Goal: Task Accomplishment & Management: Manage account settings

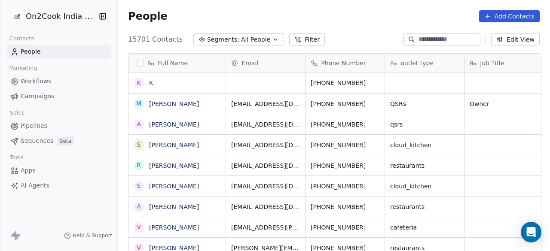
scroll to position [7, 7]
drag, startPoint x: 233, startPoint y: 11, endPoint x: 234, endPoint y: 6, distance: 4.4
click at [233, 11] on div "People Add Contacts" at bounding box center [333, 16] width 411 height 12
click at [241, 36] on span "All People" at bounding box center [255, 39] width 29 height 9
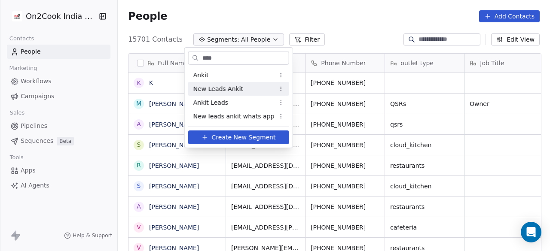
type input "****"
click at [228, 88] on span "New Leads Ankit" at bounding box center [218, 89] width 50 height 9
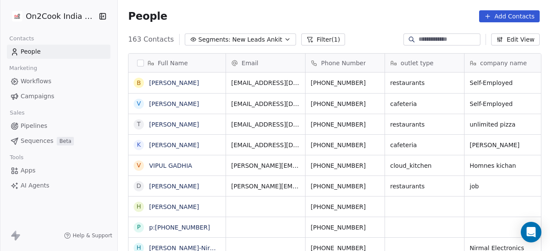
scroll to position [214, 427]
click at [312, 39] on button "Filter (1)" at bounding box center [323, 39] width 44 height 12
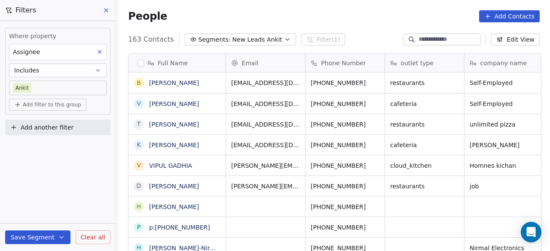
click at [52, 106] on span "Add filter to this group" at bounding box center [52, 104] width 58 height 7
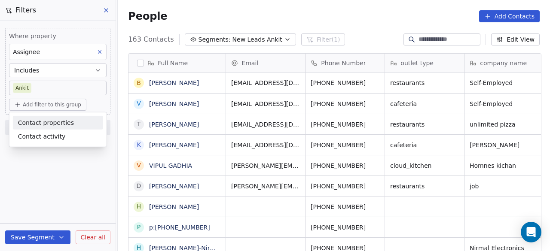
click at [98, 107] on html "On2Cook India Pvt. Ltd. Contacts People Marketing Workflows Campaigns Sales Pip…" at bounding box center [275, 125] width 550 height 251
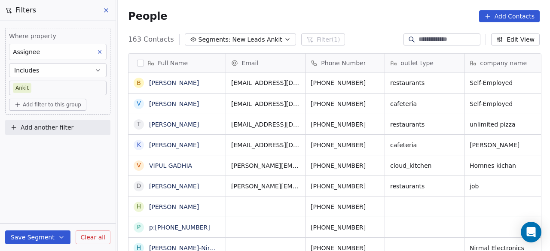
click at [63, 129] on span "Add another filter" at bounding box center [47, 127] width 53 height 9
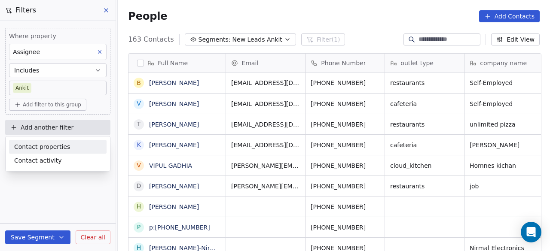
click at [62, 148] on span "Contact properties" at bounding box center [42, 147] width 56 height 9
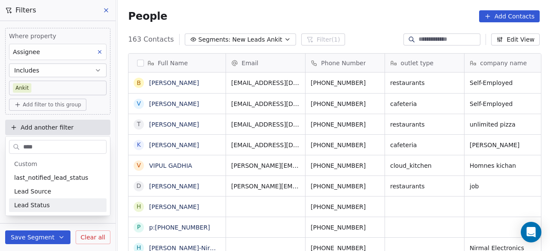
type input "****"
click at [38, 204] on span "Lead Status" at bounding box center [32, 205] width 36 height 9
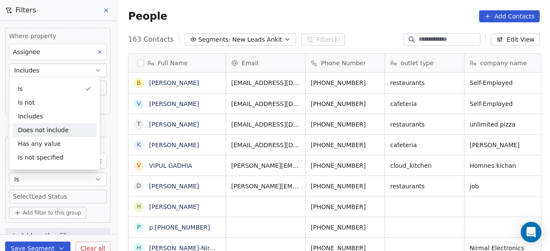
click at [41, 127] on div "Does not include" at bounding box center [55, 130] width 84 height 14
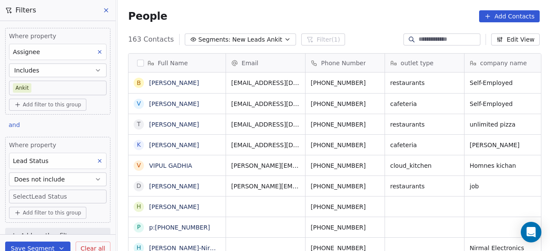
click at [47, 194] on body "On2Cook India Pvt. Ltd. Contacts People Marketing Workflows Campaigns Sales Pip…" at bounding box center [275, 125] width 550 height 251
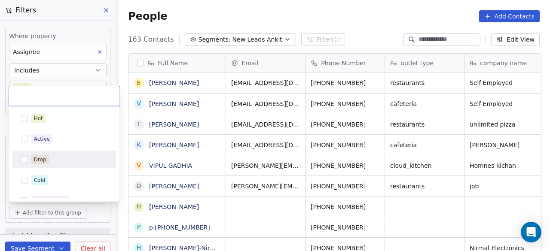
click at [48, 160] on span "Drop" at bounding box center [40, 159] width 18 height 9
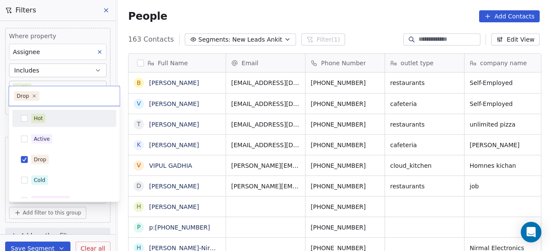
click at [57, 121] on div "Hot" at bounding box center [69, 118] width 76 height 9
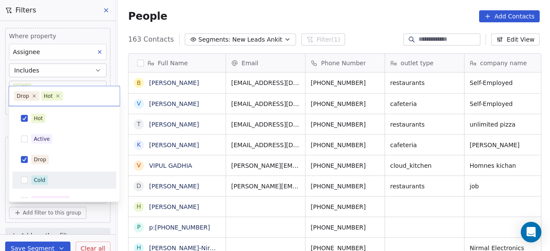
click at [54, 181] on div "Cold" at bounding box center [69, 180] width 76 height 9
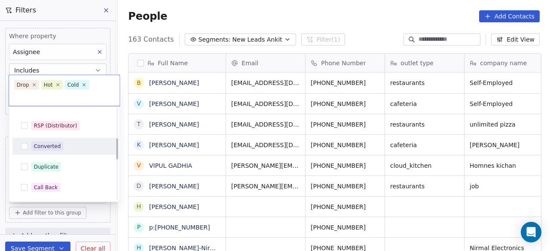
scroll to position [129, 0]
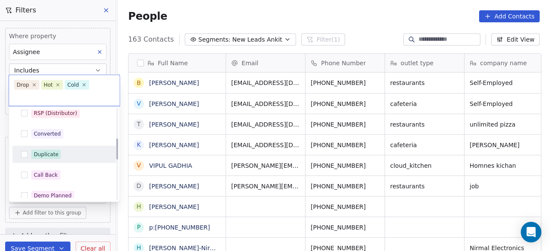
click at [63, 157] on div "Duplicate" at bounding box center [69, 154] width 76 height 9
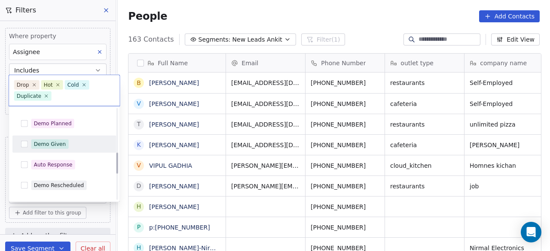
scroll to position [215, 0]
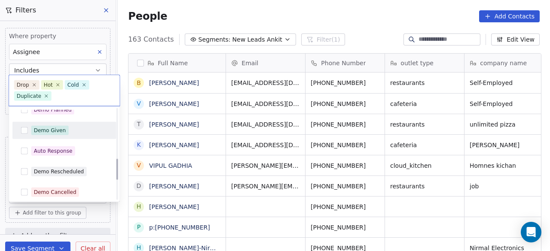
click at [69, 131] on div "Demo Given" at bounding box center [69, 130] width 76 height 9
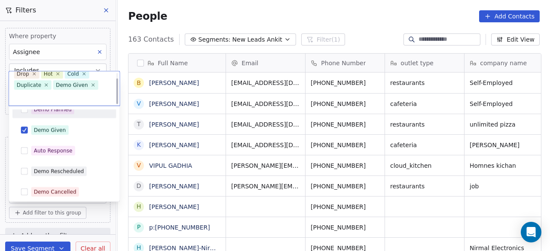
click at [80, 115] on div "Demo Planned" at bounding box center [64, 110] width 97 height 14
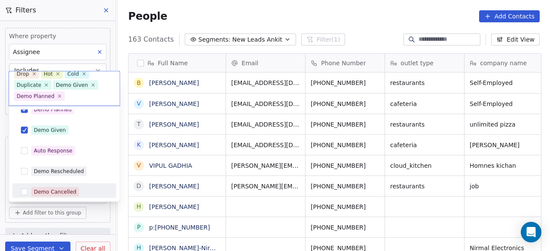
click at [91, 210] on html "On2Cook India Pvt. Ltd. Contacts People Marketing Workflows Campaigns Sales Pip…" at bounding box center [275, 125] width 550 height 251
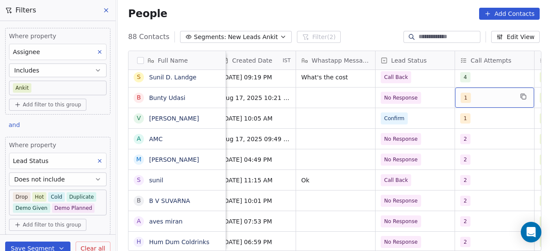
scroll to position [0, 529]
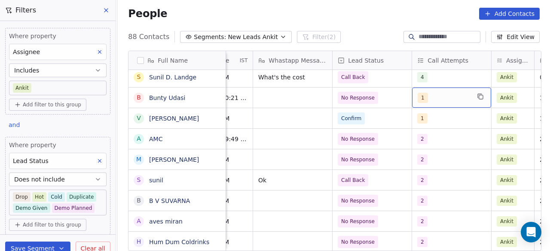
click at [455, 96] on div "1" at bounding box center [443, 98] width 52 height 10
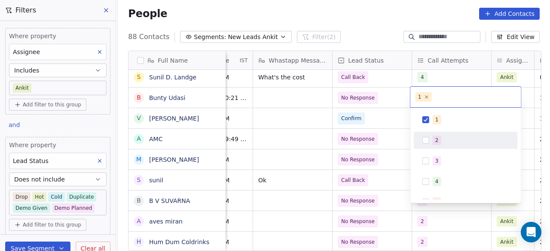
drag, startPoint x: 442, startPoint y: 142, endPoint x: 444, endPoint y: 126, distance: 16.0
click at [442, 142] on div "2" at bounding box center [470, 140] width 76 height 9
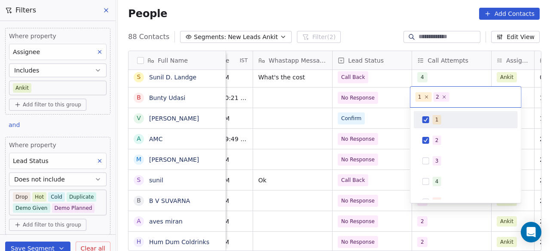
click at [444, 117] on div "1" at bounding box center [470, 119] width 76 height 9
click at [392, 97] on html "On2Cook India Pvt. Ltd. Contacts People Marketing Workflows Campaigns Sales Pip…" at bounding box center [275, 125] width 550 height 251
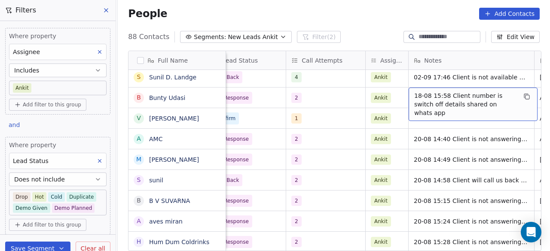
scroll to position [0, 734]
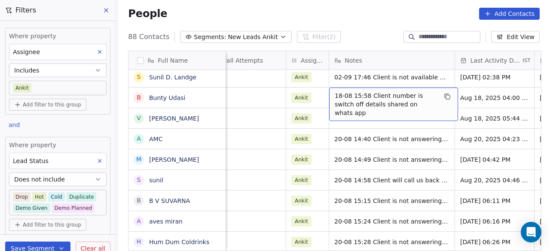
click at [334, 95] on span "18-08 15:58 Client number is switch off details shared on whats app" at bounding box center [385, 104] width 102 height 26
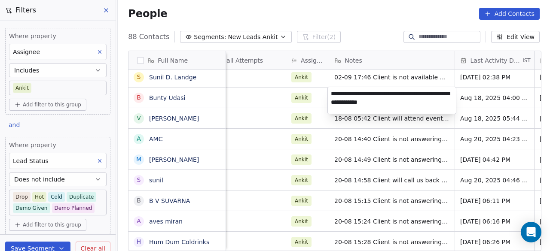
click at [333, 95] on textarea "**********" at bounding box center [392, 100] width 128 height 27
click at [331, 92] on textarea "**********" at bounding box center [392, 100] width 128 height 27
type textarea "**********"
click at [467, 103] on html "On2Cook India Pvt. Ltd. Contacts People Marketing Workflows Campaigns Sales Pip…" at bounding box center [275, 125] width 550 height 251
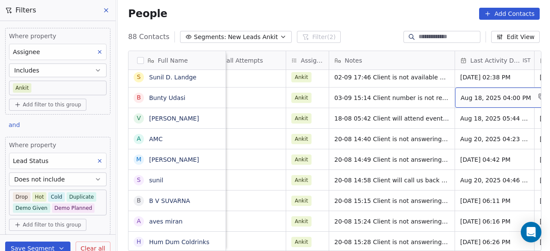
click at [473, 98] on span "Aug 18, 2025 04:00 PM" at bounding box center [495, 98] width 70 height 9
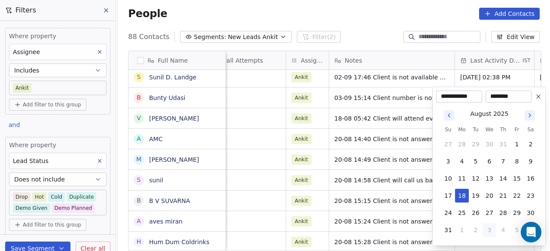
click at [530, 117] on icon "Go to next month" at bounding box center [529, 115] width 7 height 7
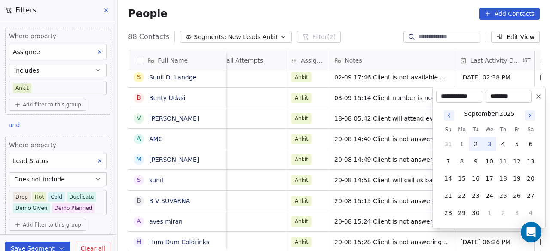
click at [474, 144] on button "2" at bounding box center [475, 144] width 14 height 14
type input "**********"
click at [403, 100] on html "On2Cook India Pvt. Ltd. Contacts People Marketing Workflows Campaigns Sales Pip…" at bounding box center [275, 125] width 550 height 251
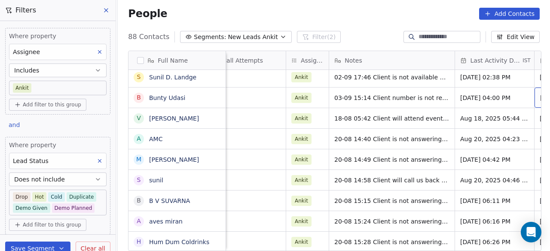
scroll to position [0, 814]
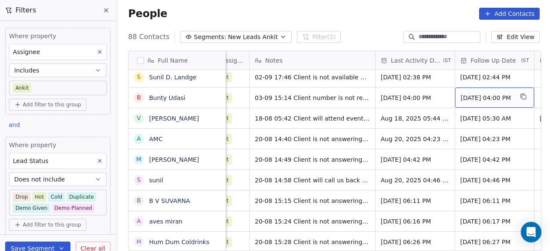
click at [486, 102] on div "[DATE] 04:00 PM" at bounding box center [494, 98] width 79 height 20
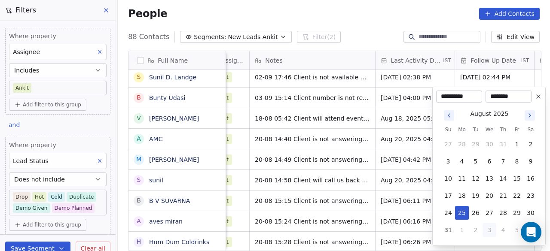
click at [530, 115] on icon "Go to next month" at bounding box center [529, 115] width 2 height 3
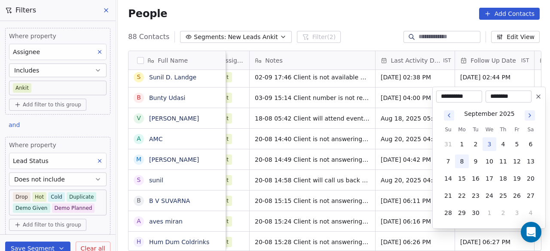
click at [462, 158] on button "8" at bounding box center [462, 162] width 14 height 14
type input "**********"
click at [406, 125] on html "On2Cook India Pvt. Ltd. Contacts People Marketing Workflows Campaigns Sales Pip…" at bounding box center [275, 125] width 550 height 251
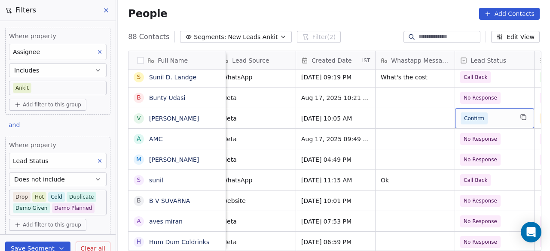
scroll to position [0, 486]
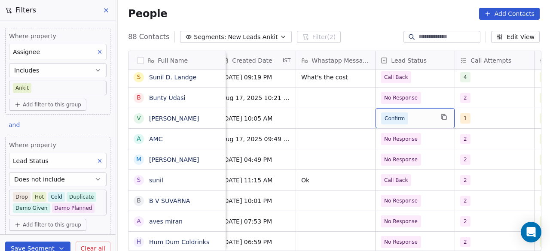
click at [441, 121] on div "Confirm" at bounding box center [414, 118] width 79 height 20
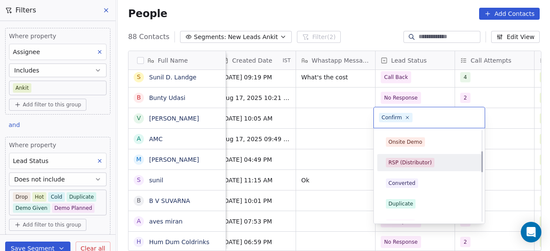
scroll to position [85, 0]
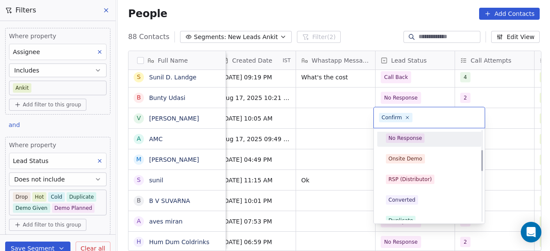
click at [426, 139] on div "No Response" at bounding box center [429, 138] width 87 height 9
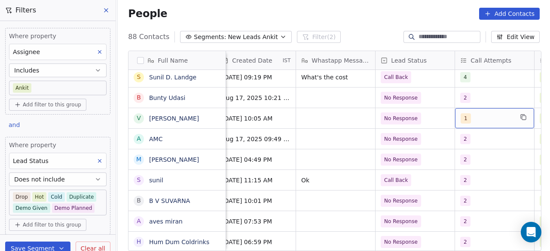
click at [484, 121] on div "1" at bounding box center [486, 118] width 52 height 10
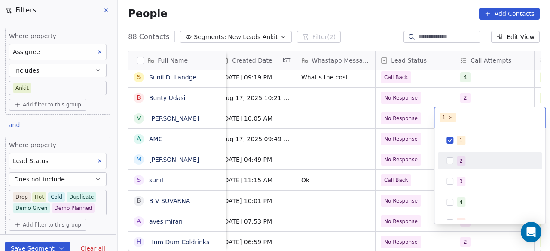
click at [460, 162] on div "2" at bounding box center [460, 161] width 3 height 8
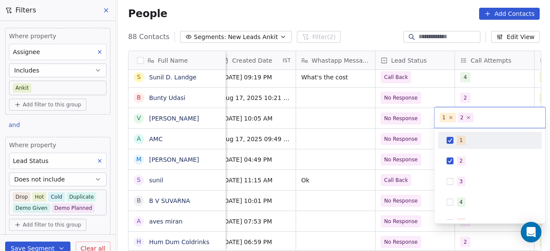
click at [459, 136] on span "1" at bounding box center [460, 140] width 9 height 9
click at [355, 117] on html "On2Cook India Pvt. Ltd. Contacts People Marketing Workflows Campaigns Sales Pip…" at bounding box center [275, 125] width 550 height 251
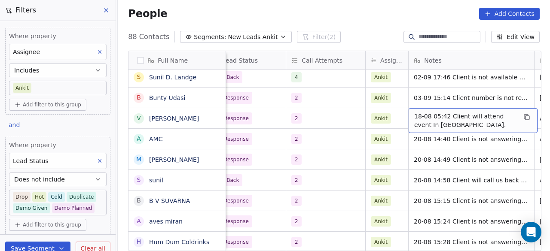
scroll to position [0, 734]
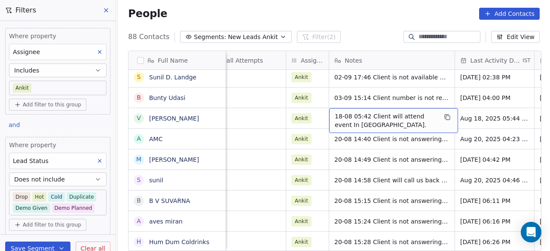
click at [334, 116] on span "18-08 05:42 Client will attend event In [GEOGRAPHIC_DATA]." at bounding box center [385, 120] width 102 height 17
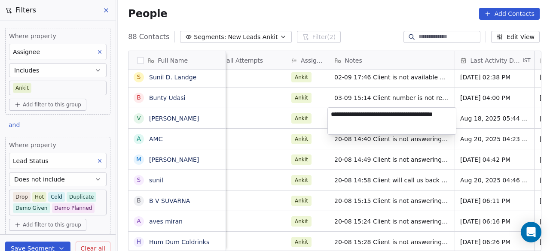
click at [333, 115] on textarea "**********" at bounding box center [392, 121] width 128 height 27
click at [331, 113] on textarea "**********" at bounding box center [392, 121] width 128 height 27
type textarea "**********"
click at [480, 123] on html "On2Cook India Pvt. Ltd. Contacts People Marketing Workflows Campaigns Sales Pip…" at bounding box center [275, 125] width 550 height 251
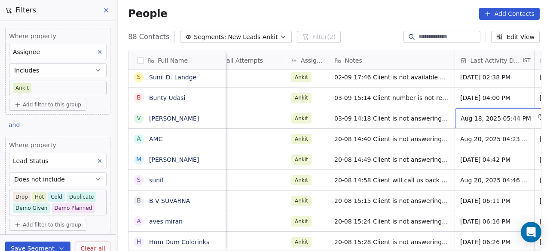
click at [480, 121] on span "Aug 18, 2025 05:44 PM" at bounding box center [495, 118] width 70 height 9
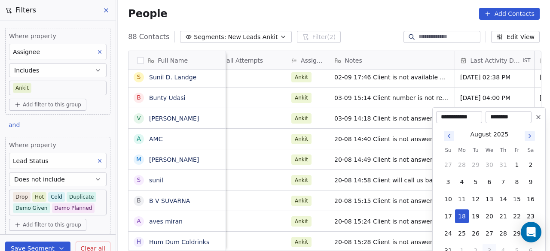
click at [531, 136] on icon "Go to next month" at bounding box center [529, 136] width 7 height 7
click at [491, 168] on button "3" at bounding box center [489, 165] width 14 height 14
type input "**********"
click at [406, 125] on html "On2Cook India Pvt. Ltd. Contacts People Marketing Workflows Campaigns Sales Pip…" at bounding box center [275, 125] width 550 height 251
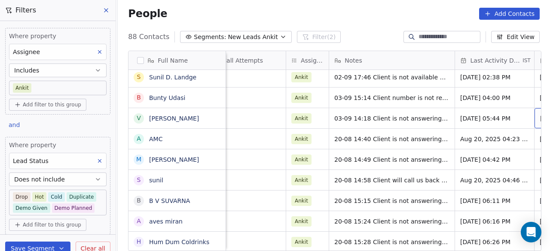
scroll to position [0, 814]
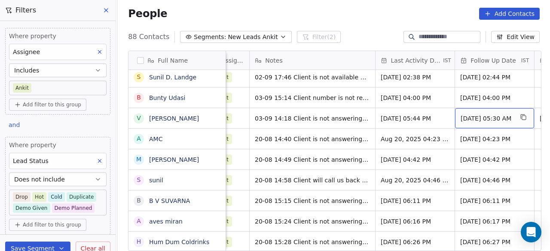
click at [485, 120] on span "[DATE] 05:30 AM" at bounding box center [486, 118] width 52 height 9
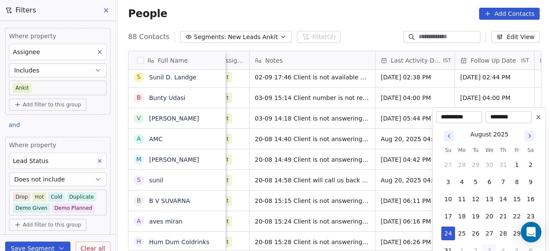
click at [529, 138] on icon "Go to next month" at bounding box center [529, 136] width 7 height 7
click at [463, 183] on button "8" at bounding box center [462, 182] width 14 height 14
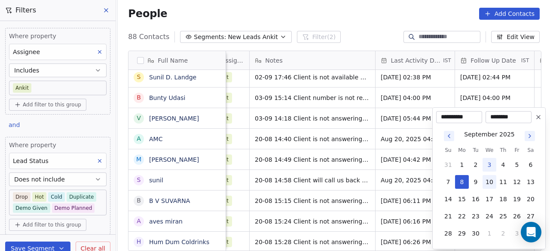
click at [489, 181] on button "10" at bounding box center [489, 182] width 14 height 14
type input "**********"
click at [390, 167] on html "On2Cook India Pvt. Ltd. Contacts People Marketing Workflows Campaigns Sales Pip…" at bounding box center [275, 125] width 550 height 251
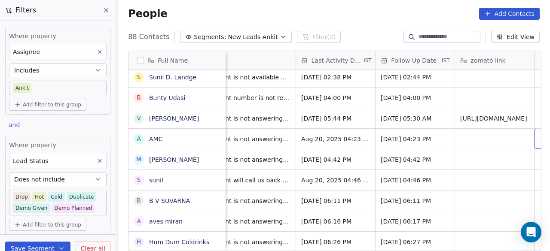
scroll to position [0, 913]
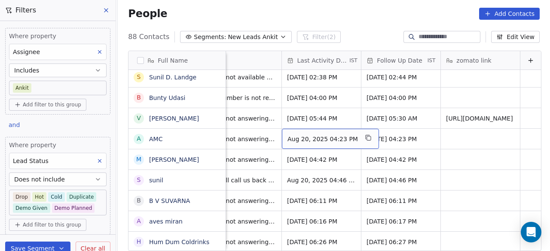
click at [324, 141] on span "Aug 20, 2025 04:23 PM" at bounding box center [322, 139] width 70 height 9
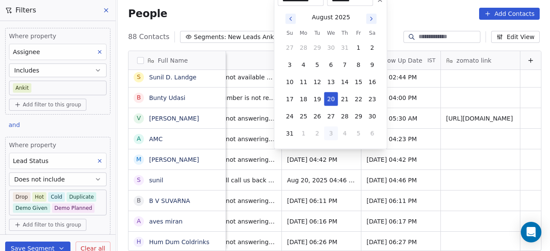
click at [371, 19] on icon "Go to next month" at bounding box center [370, 18] width 7 height 7
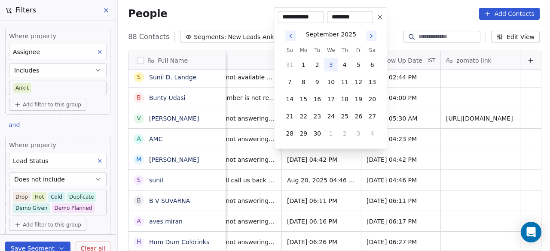
click at [334, 61] on button "3" at bounding box center [331, 65] width 14 height 14
type input "**********"
click at [260, 140] on html "On2Cook India Pvt. Ltd. Contacts People Marketing Workflows Campaigns Sales Pip…" at bounding box center [275, 125] width 550 height 251
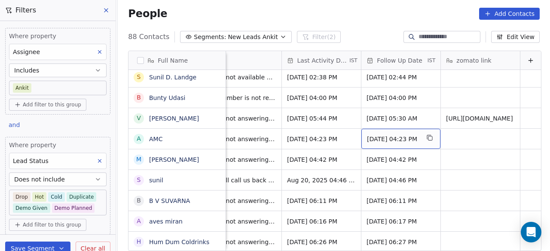
click at [380, 143] on div "[DATE] 04:23 PM" at bounding box center [400, 139] width 79 height 20
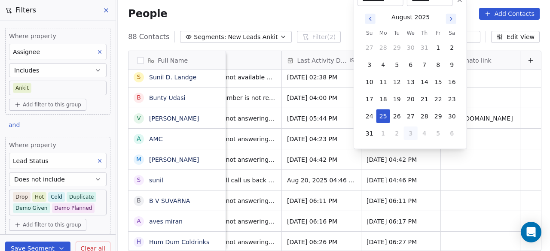
click at [450, 22] on button "Go to next month" at bounding box center [451, 19] width 10 height 10
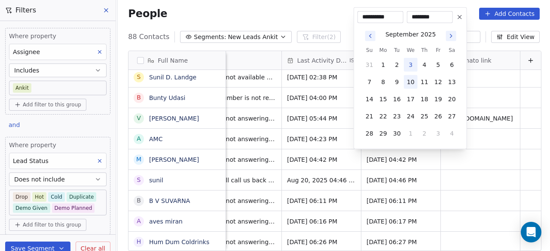
click at [410, 79] on button "10" at bounding box center [411, 82] width 14 height 14
type input "**********"
click at [330, 179] on html "On2Cook India Pvt. Ltd. Contacts People Marketing Workflows Campaigns Sales Pip…" at bounding box center [275, 125] width 550 height 251
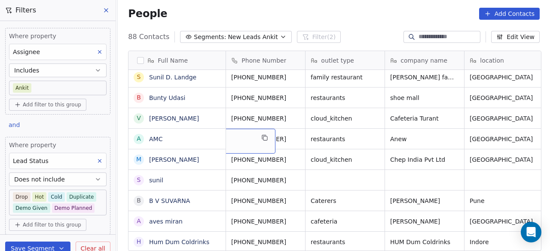
scroll to position [0, 0]
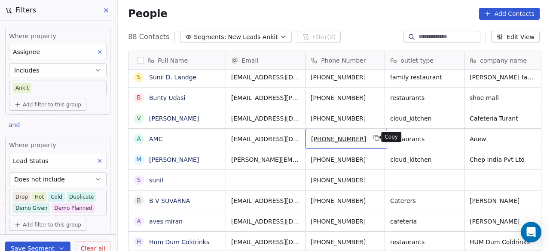
click at [373, 136] on icon "grid" at bounding box center [376, 137] width 7 height 7
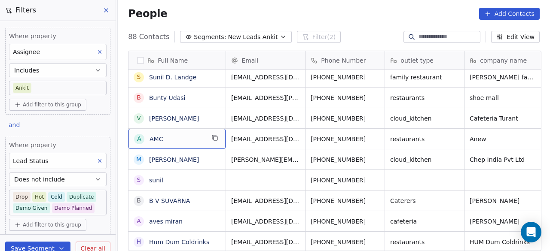
click at [184, 139] on span "AMC" at bounding box center [176, 139] width 55 height 9
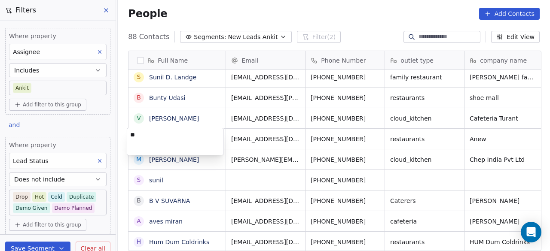
type textarea "*"
type textarea "**********"
click at [378, 139] on html "On2Cook India Pvt. Ltd. Contacts People Marketing Workflows Campaigns Sales Pip…" at bounding box center [275, 125] width 550 height 251
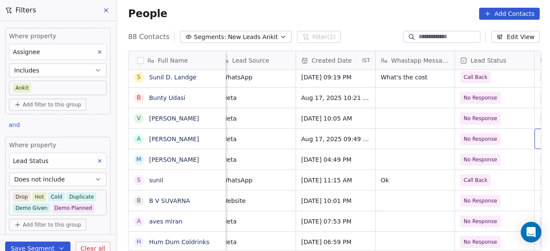
scroll to position [0, 486]
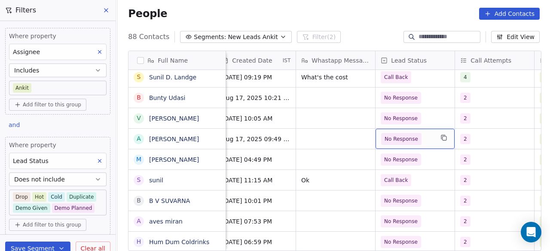
click at [434, 138] on div "No Response" at bounding box center [414, 139] width 79 height 20
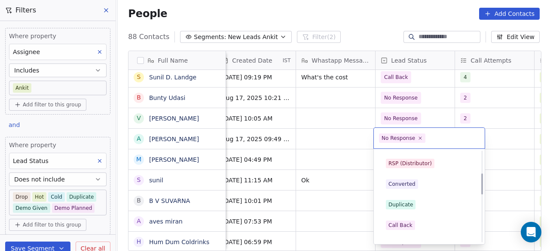
scroll to position [140, 0]
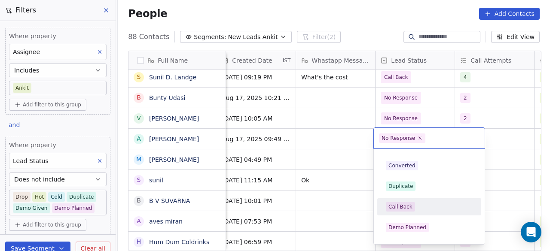
click at [420, 206] on div "Call Back" at bounding box center [429, 206] width 87 height 9
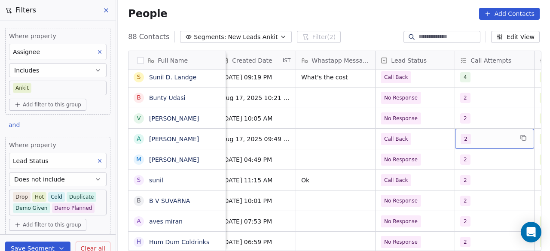
scroll to position [0, 529]
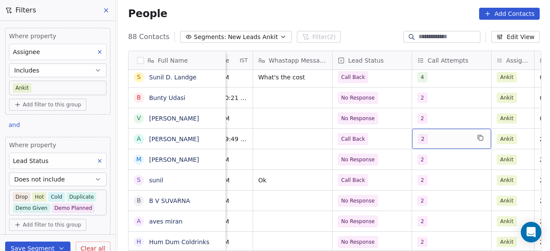
click at [434, 140] on div "2" at bounding box center [443, 139] width 52 height 10
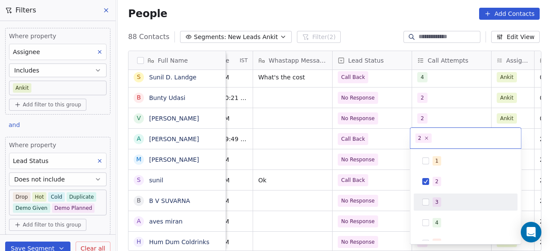
click at [435, 200] on div "3" at bounding box center [436, 202] width 3 height 8
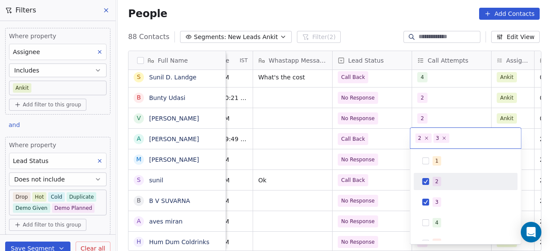
click at [436, 177] on span "2" at bounding box center [436, 181] width 9 height 9
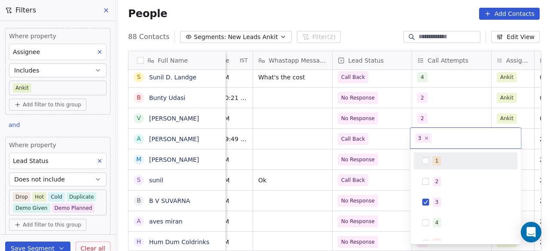
click at [393, 136] on html "On2Cook India Pvt. Ltd. Contacts People Marketing Workflows Campaigns Sales Pip…" at bounding box center [275, 125] width 550 height 251
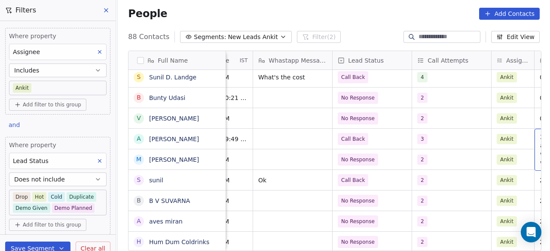
scroll to position [0, 655]
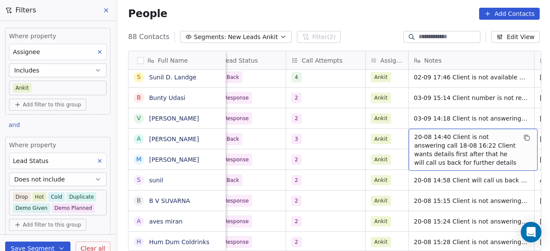
click at [410, 135] on div "20-08 14:40 Client is not answering call 18-08 16:22 Client wants details first…" at bounding box center [472, 150] width 129 height 42
click at [414, 136] on span "20-08 14:40 Client is not answering call 18-08 16:22 Client wants details first…" at bounding box center [465, 150] width 102 height 34
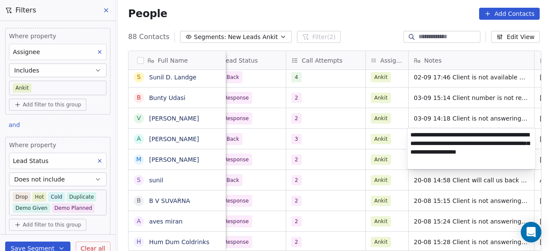
click at [411, 134] on textarea "**********" at bounding box center [471, 148] width 128 height 41
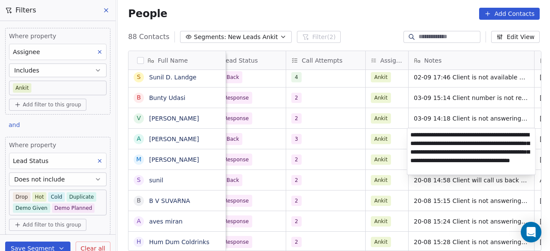
click at [453, 142] on textarea "**********" at bounding box center [471, 151] width 128 height 46
type textarea "**********"
click at [338, 138] on html "On2Cook India Pvt. Ltd. Contacts People Marketing Workflows Campaigns Sales Pip…" at bounding box center [275, 125] width 550 height 251
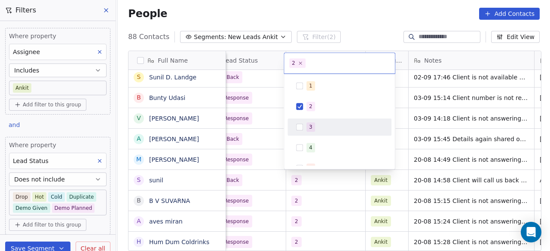
click at [310, 127] on div "3" at bounding box center [310, 127] width 3 height 8
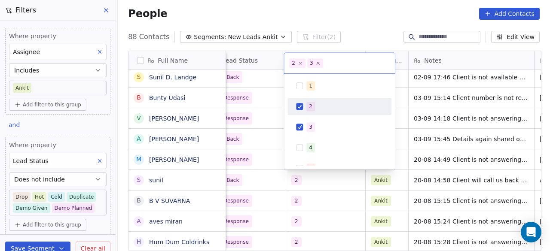
click at [309, 95] on div "1 2 3 4 5 6 7 8 9 10" at bounding box center [339, 178] width 104 height 203
click at [308, 106] on span "2" at bounding box center [310, 106] width 9 height 9
click at [264, 161] on html "On2Cook India Pvt. Ltd. Contacts People Marketing Workflows Campaigns Sales Pip…" at bounding box center [275, 125] width 550 height 251
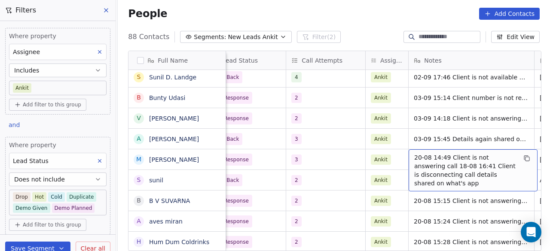
click at [411, 156] on div "20-08 14:49 Client is not answering call 18-08 16:41 Client is disconnecting ca…" at bounding box center [472, 170] width 129 height 42
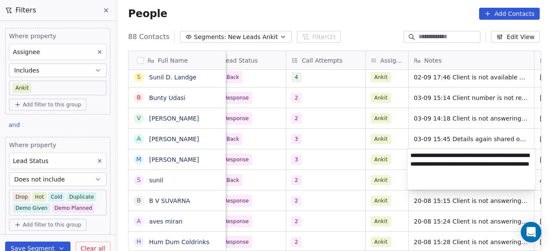
click at [411, 155] on textarea "**********" at bounding box center [471, 169] width 128 height 41
drag, startPoint x: 447, startPoint y: 155, endPoint x: 517, endPoint y: 156, distance: 70.0
click at [517, 156] on textarea "**********" at bounding box center [471, 169] width 128 height 41
click at [409, 155] on textarea "**********" at bounding box center [471, 169] width 128 height 41
type textarea "**********"
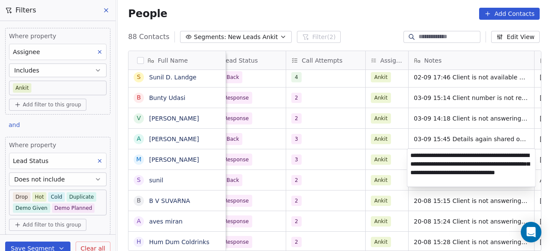
click at [334, 157] on html "On2Cook India Pvt. Ltd. Contacts People Marketing Workflows Campaigns Sales Pip…" at bounding box center [275, 125] width 550 height 251
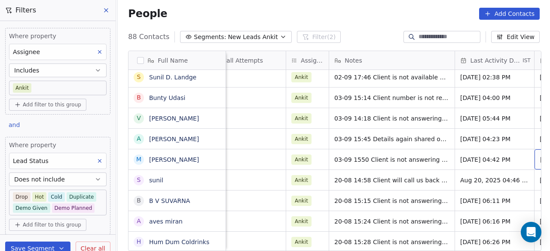
scroll to position [0, 814]
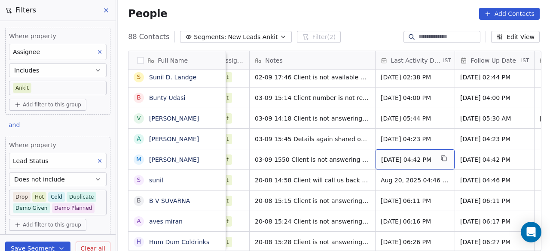
click at [408, 164] on div "[DATE] 04:42 PM" at bounding box center [414, 159] width 79 height 20
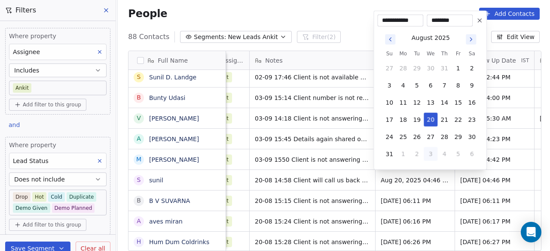
click at [470, 35] on button "Go to next month" at bounding box center [471, 39] width 12 height 12
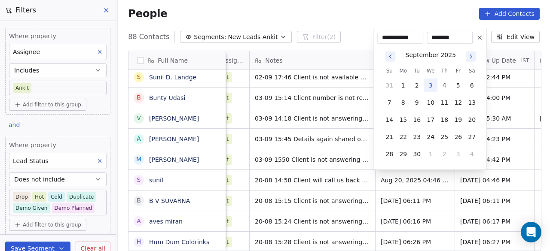
click at [430, 85] on button "3" at bounding box center [430, 86] width 14 height 14
type input "**********"
click at [502, 161] on html "On2Cook India Pvt. Ltd. Contacts People Marketing Workflows Campaigns Sales Pip…" at bounding box center [275, 125] width 550 height 251
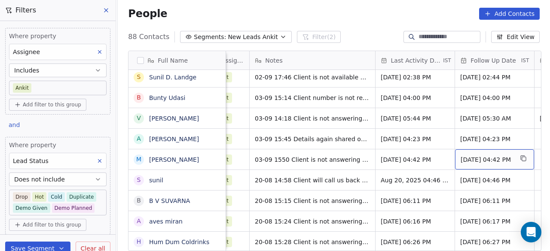
click at [497, 160] on span "[DATE] 04:42 PM" at bounding box center [486, 159] width 52 height 9
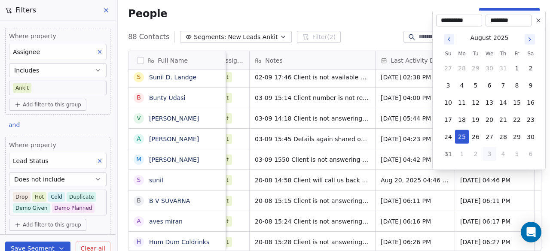
click at [528, 40] on icon "Go to next month" at bounding box center [529, 39] width 7 height 7
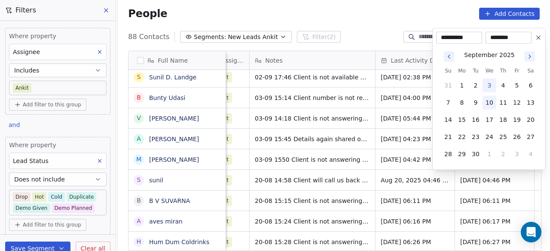
click at [490, 108] on button "10" at bounding box center [489, 103] width 14 height 14
type input "**********"
click at [474, 188] on html "On2Cook India Pvt. Ltd. Contacts People Marketing Workflows Campaigns Sales Pip…" at bounding box center [275, 125] width 550 height 251
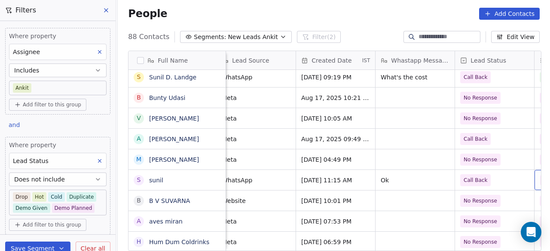
scroll to position [0, 486]
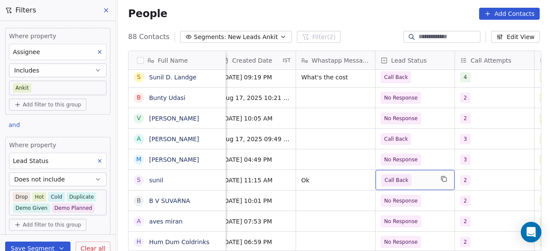
click at [429, 186] on div "Call Back" at bounding box center [414, 180] width 79 height 20
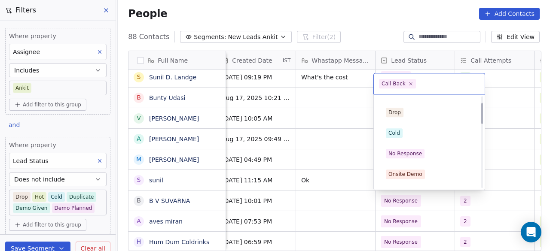
scroll to position [28, 0]
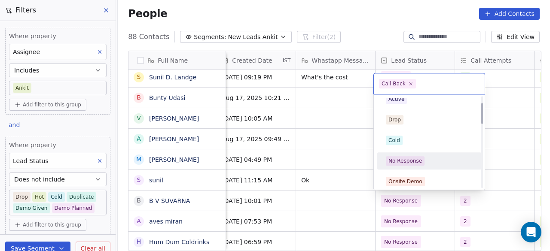
click at [412, 158] on div "No Response" at bounding box center [404, 161] width 33 height 8
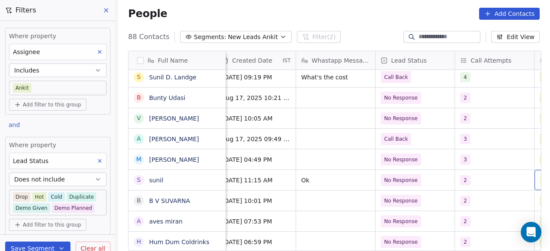
scroll to position [0, 529]
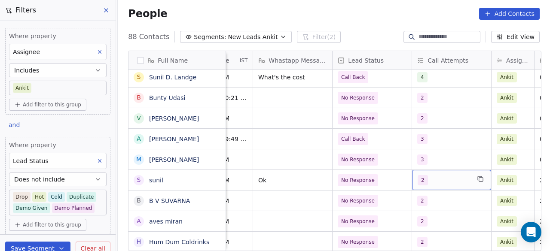
click at [425, 180] on span "2" at bounding box center [422, 180] width 10 height 10
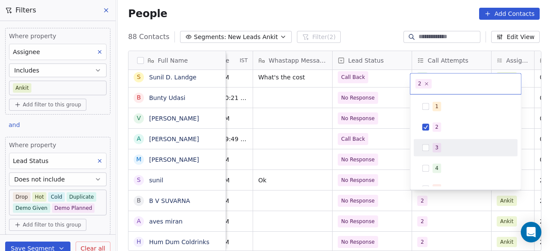
click at [430, 149] on div "3" at bounding box center [465, 148] width 97 height 14
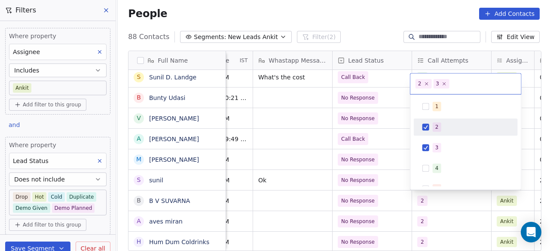
click at [428, 125] on button "Suggestions" at bounding box center [425, 127] width 7 height 7
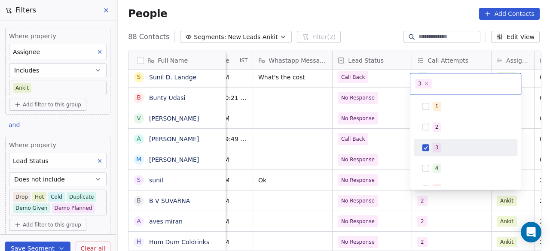
click at [390, 175] on html "On2Cook India Pvt. Ltd. Contacts People Marketing Workflows Campaigns Sales Pip…" at bounding box center [275, 125] width 550 height 251
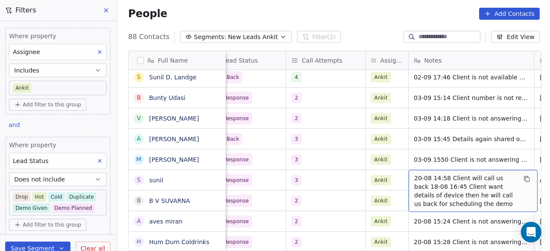
scroll to position [0, 734]
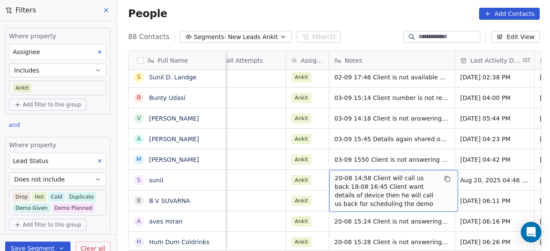
click at [334, 176] on span "20-08 14:58 Client will call us back 18-08 16:45 Client want details of device …" at bounding box center [385, 191] width 102 height 34
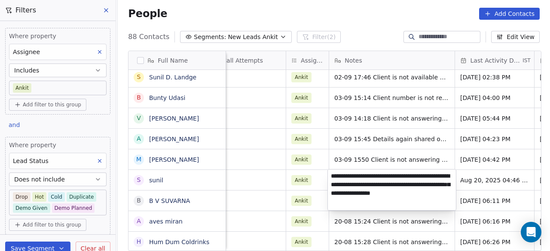
click at [332, 174] on textarea "**********" at bounding box center [392, 190] width 128 height 41
type textarea "**********"
click at [260, 181] on html "On2Cook India Pvt. Ltd. Contacts People Marketing Workflows Campaigns Sales Pip…" at bounding box center [275, 125] width 550 height 251
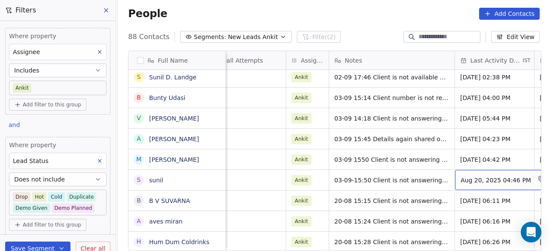
click at [504, 182] on span "Aug 20, 2025 04:46 PM" at bounding box center [495, 180] width 70 height 9
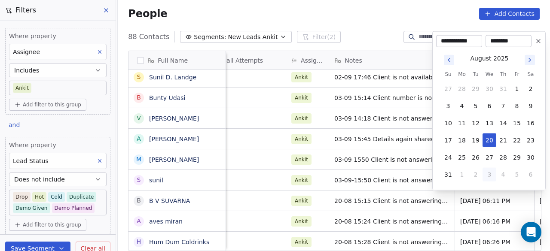
click at [529, 61] on icon "Go to next month" at bounding box center [529, 60] width 7 height 7
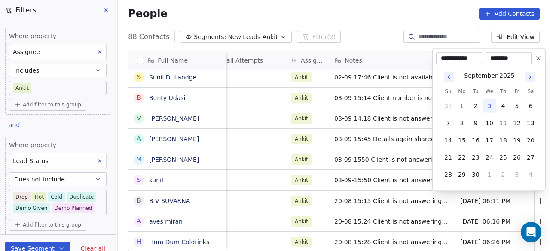
click at [492, 104] on button "3" at bounding box center [489, 106] width 14 height 14
type input "**********"
click at [408, 56] on html "On2Cook India Pvt. Ltd. Contacts People Marketing Workflows Campaigns Sales Pip…" at bounding box center [275, 125] width 550 height 251
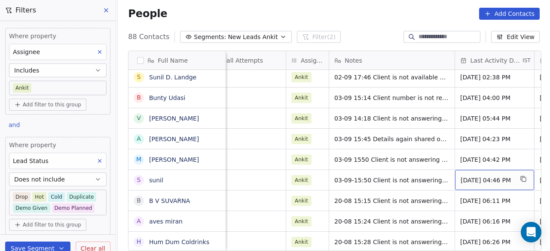
scroll to position [0, 814]
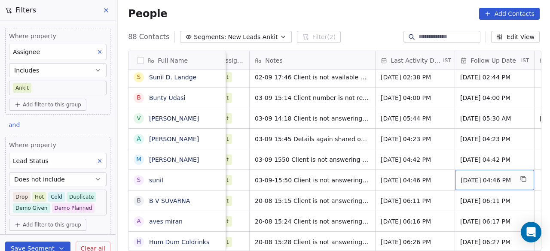
click at [464, 181] on span "[DATE] 04:46 PM" at bounding box center [486, 180] width 52 height 9
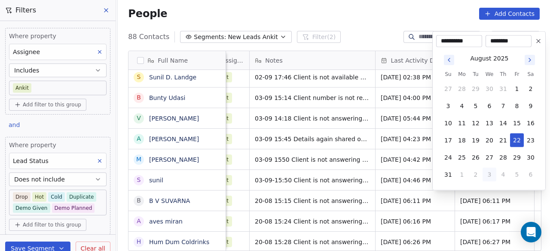
click at [526, 61] on icon "Go to next month" at bounding box center [529, 60] width 7 height 7
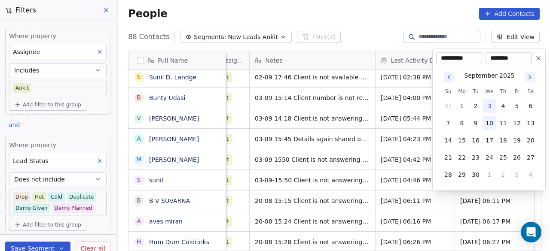
click at [483, 122] on button "10" at bounding box center [489, 123] width 14 height 14
type input "**********"
click at [347, 181] on html "On2Cook India Pvt. Ltd. Contacts People Marketing Workflows Campaigns Sales Pip…" at bounding box center [275, 125] width 550 height 251
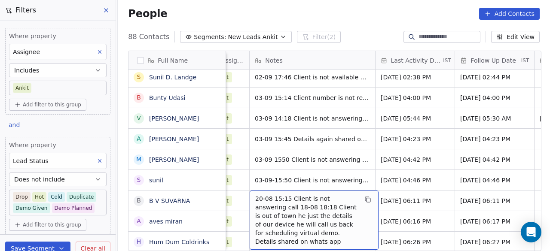
click at [255, 200] on span "20-08 15:15 Client is not answering call 18-08 18:18 Client is out of town he j…" at bounding box center [306, 220] width 102 height 52
click at [255, 196] on span "20-08 15:15 Client is not answering call 18-08 18:18 Client is out of town he j…" at bounding box center [306, 220] width 102 height 52
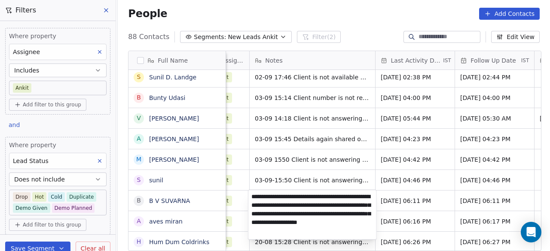
click at [252, 196] on textarea "**********" at bounding box center [312, 214] width 128 height 49
click at [252, 195] on textarea "**********" at bounding box center [312, 214] width 128 height 49
type textarea "**********"
click at [326, 12] on html "On2Cook India Pvt. Ltd. Contacts People Marketing Workflows Campaigns Sales Pip…" at bounding box center [275, 125] width 550 height 251
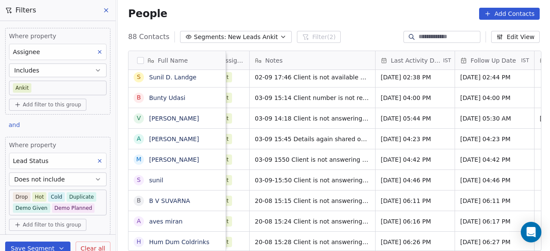
click at [289, 17] on div "People Add Contacts" at bounding box center [333, 14] width 411 height 12
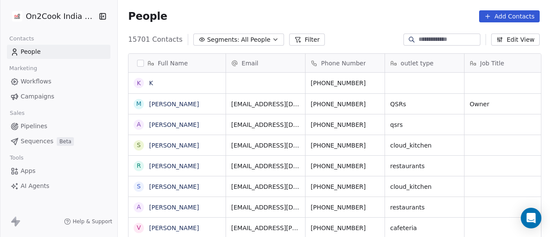
scroll to position [7, 7]
